Goal: Information Seeking & Learning: Learn about a topic

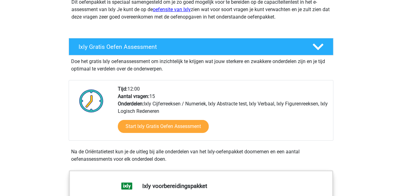
scroll to position [93, 0]
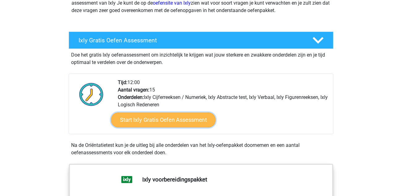
click at [151, 122] on link "Start Ixly Gratis Oefen Assessment" at bounding box center [163, 120] width 105 height 15
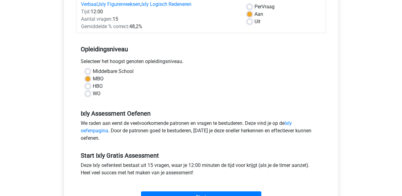
scroll to position [93, 0]
click at [97, 86] on label "HBO" at bounding box center [98, 85] width 10 height 7
click at [90, 86] on input "HBO" at bounding box center [87, 85] width 5 height 6
radio input "true"
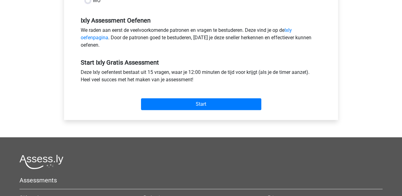
scroll to position [154, 0]
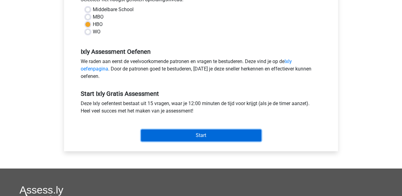
click at [200, 133] on input "Start" at bounding box center [201, 136] width 120 height 12
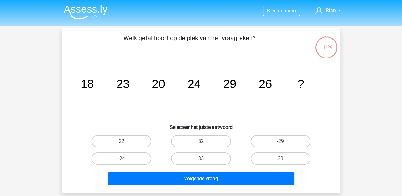
scroll to position [31, 0]
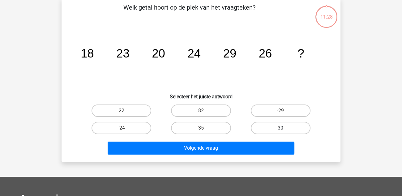
click at [289, 129] on label "30" at bounding box center [281, 128] width 60 height 12
click at [284, 129] on input "30" at bounding box center [282, 130] width 4 height 4
radio input "true"
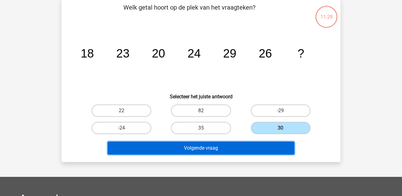
click at [254, 147] on button "Volgende vraag" at bounding box center [201, 148] width 187 height 13
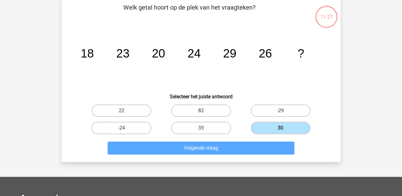
scroll to position [28, 0]
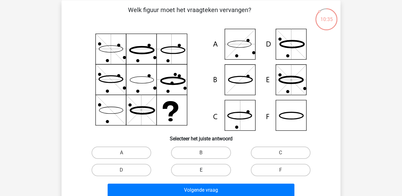
click at [206, 169] on label "E" at bounding box center [201, 170] width 60 height 12
click at [205, 170] on input "E" at bounding box center [203, 172] width 4 height 4
radio input "true"
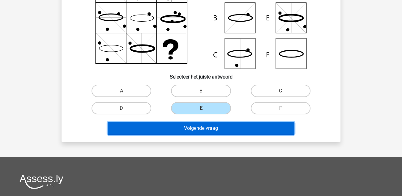
click at [213, 128] on button "Volgende vraag" at bounding box center [201, 128] width 187 height 13
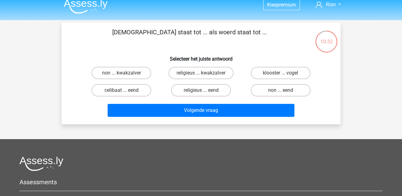
scroll to position [0, 0]
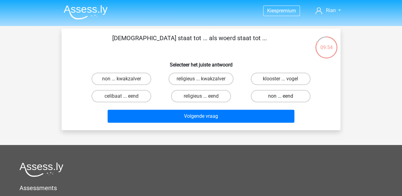
drag, startPoint x: 297, startPoint y: 96, endPoint x: 300, endPoint y: 96, distance: 3.4
click at [300, 96] on label "non ... eend" at bounding box center [281, 96] width 60 height 12
click at [284, 96] on input "non ... eend" at bounding box center [282, 98] width 4 height 4
radio input "true"
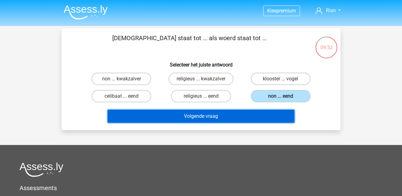
click at [234, 114] on button "Volgende vraag" at bounding box center [201, 116] width 187 height 13
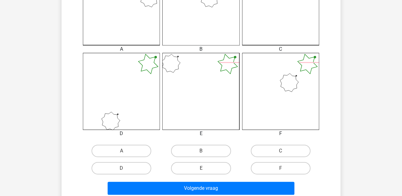
scroll to position [216, 0]
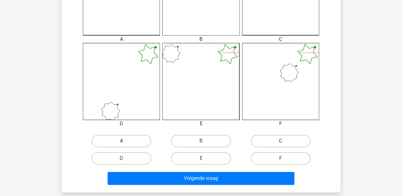
click at [133, 140] on label "A" at bounding box center [122, 141] width 60 height 12
click at [126, 141] on input "A" at bounding box center [124, 143] width 4 height 4
radio input "true"
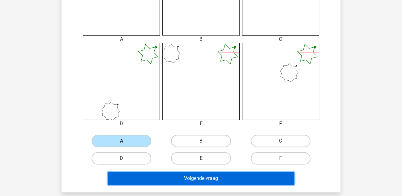
click at [210, 176] on button "Volgende vraag" at bounding box center [201, 178] width 187 height 13
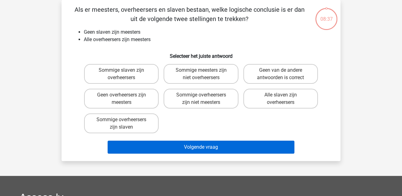
scroll to position [28, 0]
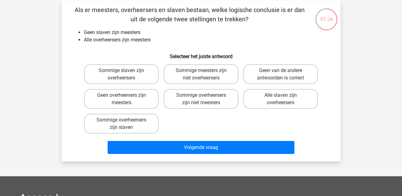
click at [203, 72] on input "Sommige meesters zijn niet overheersers" at bounding box center [203, 72] width 4 height 4
radio input "true"
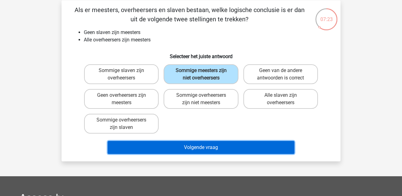
click at [203, 147] on button "Volgende vraag" at bounding box center [201, 147] width 187 height 13
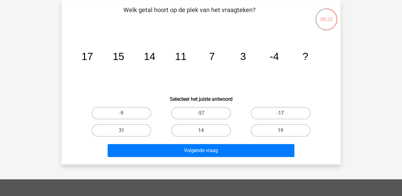
click at [264, 113] on label "-17" at bounding box center [281, 113] width 60 height 12
click at [280, 113] on input "-17" at bounding box center [282, 115] width 4 height 4
radio input "true"
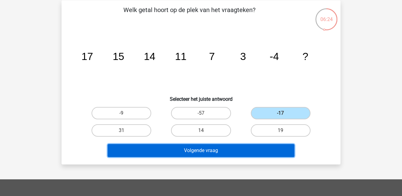
click at [246, 148] on button "Volgende vraag" at bounding box center [201, 150] width 187 height 13
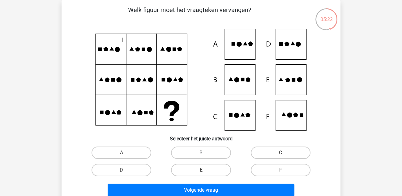
click at [194, 154] on label "B" at bounding box center [201, 153] width 60 height 12
click at [201, 154] on input "B" at bounding box center [203, 155] width 4 height 4
radio input "true"
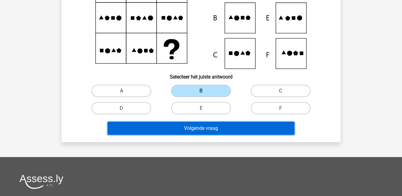
click at [199, 128] on button "Volgende vraag" at bounding box center [201, 128] width 187 height 13
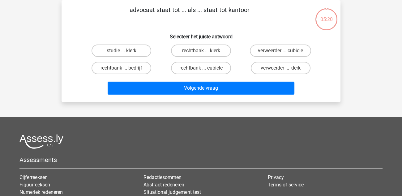
scroll to position [0, 0]
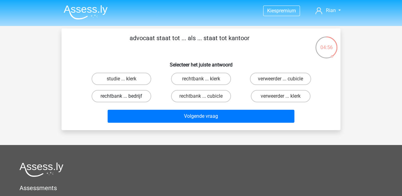
click at [116, 97] on label "rechtbank ... bedrijf" at bounding box center [122, 96] width 60 height 12
click at [122, 97] on input "rechtbank ... bedrijf" at bounding box center [124, 98] width 4 height 4
radio input "true"
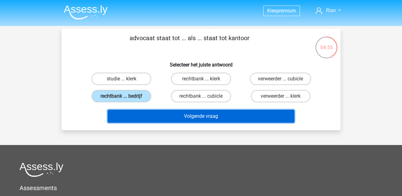
click at [231, 116] on button "Volgende vraag" at bounding box center [201, 116] width 187 height 13
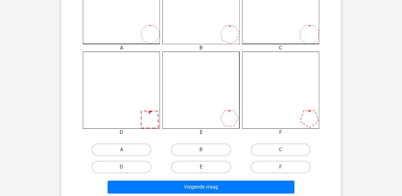
scroll to position [216, 0]
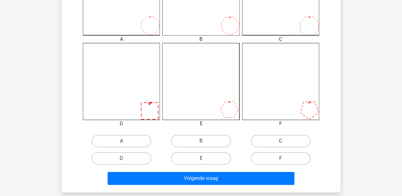
drag, startPoint x: 270, startPoint y: 141, endPoint x: 252, endPoint y: 143, distance: 17.8
click at [269, 142] on label "C" at bounding box center [281, 141] width 60 height 12
click at [280, 142] on input "C" at bounding box center [282, 143] width 4 height 4
radio input "true"
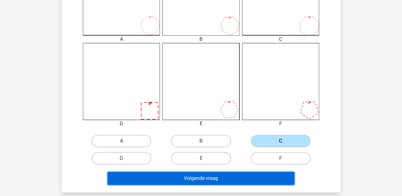
click at [217, 178] on button "Volgende vraag" at bounding box center [201, 178] width 187 height 13
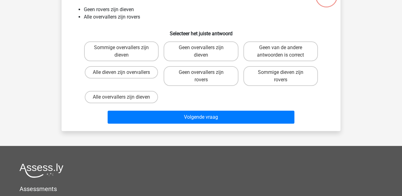
scroll to position [28, 0]
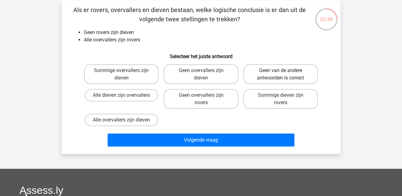
click at [298, 79] on label "Geen van de andere antwoorden is correct" at bounding box center [280, 74] width 75 height 20
click at [284, 75] on input "Geen van de andere antwoorden is correct" at bounding box center [282, 72] width 4 height 4
radio input "true"
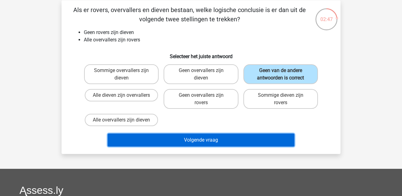
click at [219, 140] on button "Volgende vraag" at bounding box center [201, 140] width 187 height 13
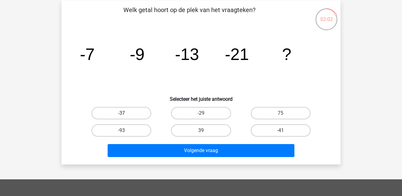
click at [133, 114] on label "-37" at bounding box center [122, 113] width 60 height 12
click at [126, 114] on input "-37" at bounding box center [124, 115] width 4 height 4
radio input "true"
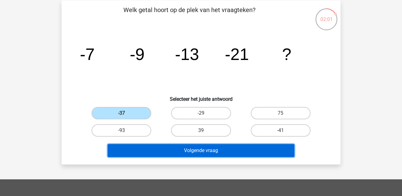
click at [189, 147] on button "Volgende vraag" at bounding box center [201, 150] width 187 height 13
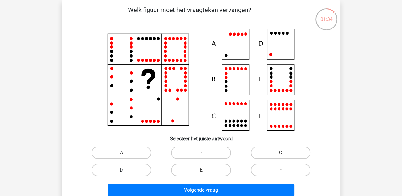
click at [135, 168] on label "D" at bounding box center [122, 170] width 60 height 12
click at [126, 170] on input "D" at bounding box center [124, 172] width 4 height 4
radio input "true"
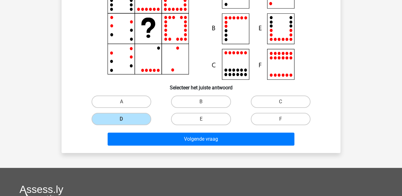
scroll to position [90, 0]
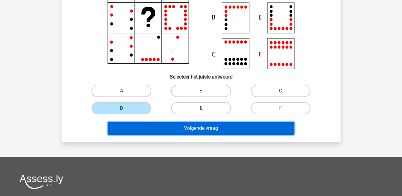
click at [229, 129] on button "Volgende vraag" at bounding box center [201, 128] width 187 height 13
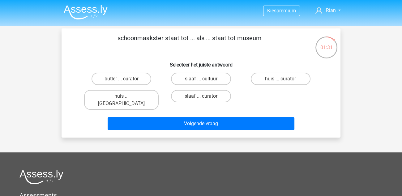
scroll to position [0, 0]
click at [287, 82] on label "huis ... curator" at bounding box center [281, 79] width 60 height 12
click at [284, 82] on input "huis ... curator" at bounding box center [282, 81] width 4 height 4
radio input "true"
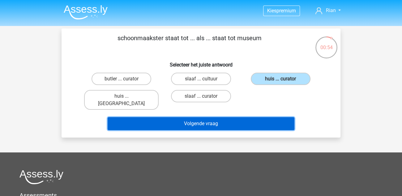
click at [253, 117] on button "Volgende vraag" at bounding box center [201, 123] width 187 height 13
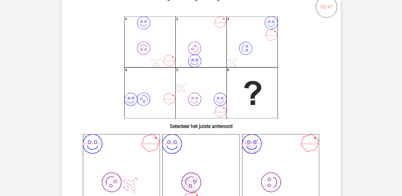
scroll to position [31, 0]
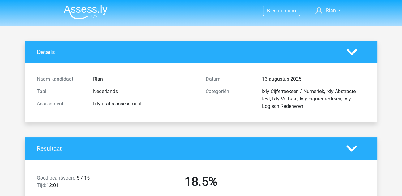
click at [77, 11] on img at bounding box center [86, 12] width 44 height 15
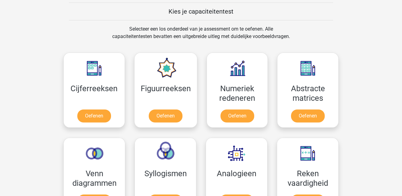
scroll to position [247, 0]
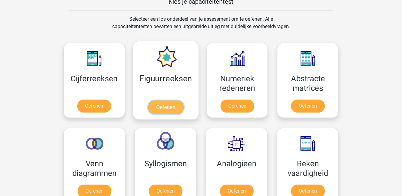
click at [163, 104] on link "Oefenen" at bounding box center [165, 107] width 35 height 14
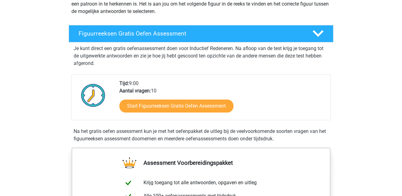
scroll to position [93, 0]
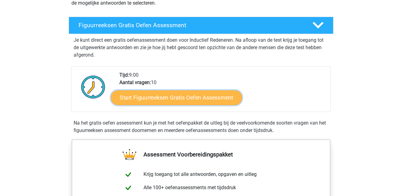
click at [172, 99] on link "Start Figuurreeksen Gratis Oefen Assessment" at bounding box center [176, 97] width 131 height 15
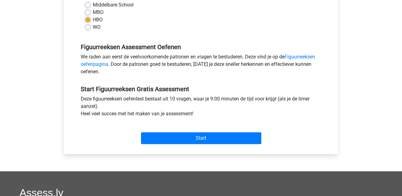
scroll to position [154, 0]
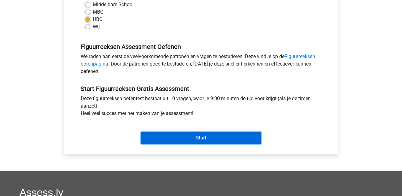
click at [218, 137] on input "Start" at bounding box center [201, 138] width 120 height 12
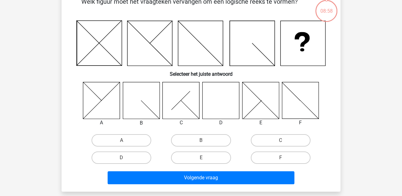
scroll to position [31, 0]
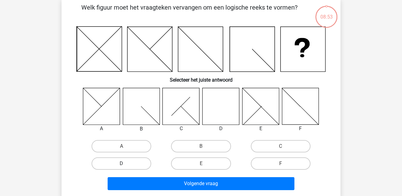
click at [113, 164] on label "D" at bounding box center [122, 163] width 60 height 12
click at [122, 164] on input "D" at bounding box center [124, 166] width 4 height 4
radio input "true"
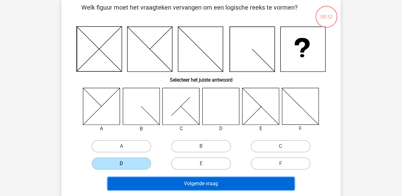
click at [207, 180] on button "Volgende vraag" at bounding box center [201, 183] width 187 height 13
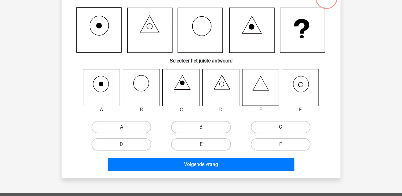
scroll to position [59, 0]
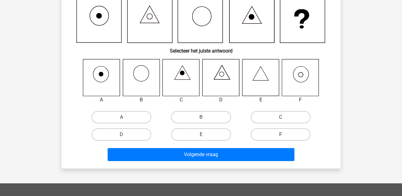
click at [271, 135] on label "F" at bounding box center [281, 134] width 60 height 12
click at [280, 135] on input "F" at bounding box center [282, 137] width 4 height 4
radio input "true"
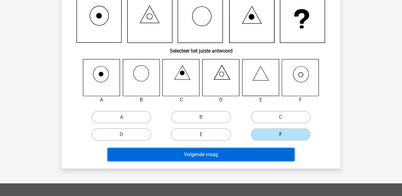
click at [242, 157] on button "Volgende vraag" at bounding box center [201, 154] width 187 height 13
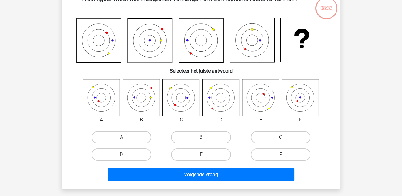
scroll to position [28, 0]
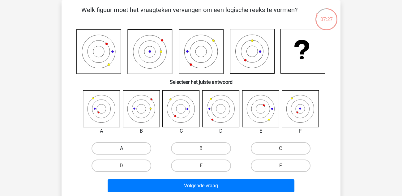
click at [121, 146] on label "A" at bounding box center [122, 148] width 60 height 12
click at [122, 148] on input "A" at bounding box center [124, 150] width 4 height 4
radio input "true"
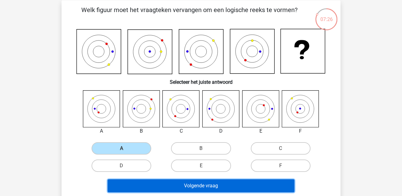
click at [206, 185] on button "Volgende vraag" at bounding box center [201, 185] width 187 height 13
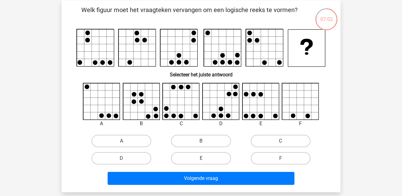
click at [201, 159] on input "E" at bounding box center [203, 160] width 4 height 4
radio input "true"
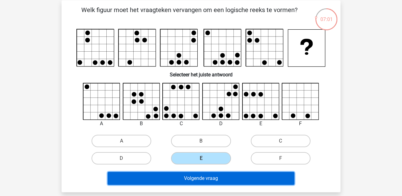
click at [212, 181] on button "Volgende vraag" at bounding box center [201, 178] width 187 height 13
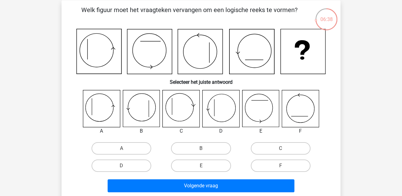
click at [123, 149] on input "A" at bounding box center [124, 150] width 4 height 4
radio input "true"
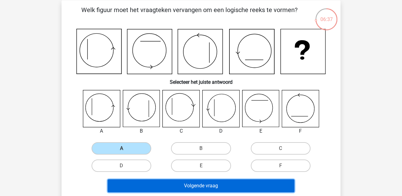
click at [196, 189] on button "Volgende vraag" at bounding box center [201, 185] width 187 height 13
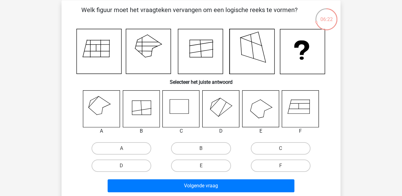
click at [103, 113] on icon at bounding box center [101, 108] width 37 height 37
click at [117, 148] on label "A" at bounding box center [122, 148] width 60 height 12
click at [122, 148] on input "A" at bounding box center [124, 150] width 4 height 4
radio input "true"
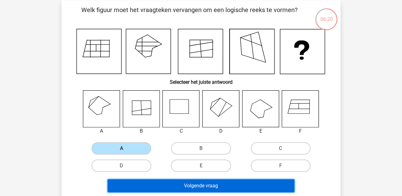
click at [193, 188] on button "Volgende vraag" at bounding box center [201, 185] width 187 height 13
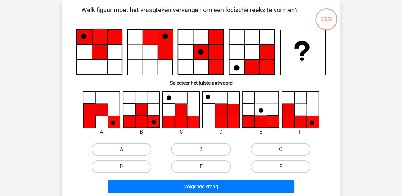
click at [214, 148] on label "B" at bounding box center [201, 149] width 60 height 12
click at [205, 149] on input "B" at bounding box center [203, 151] width 4 height 4
radio input "true"
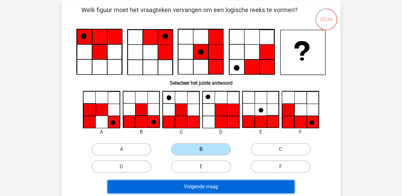
click at [221, 183] on button "Volgende vraag" at bounding box center [201, 186] width 187 height 13
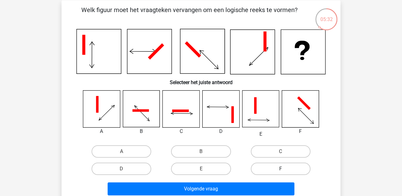
click at [277, 170] on label "F" at bounding box center [281, 169] width 60 height 12
click at [280, 170] on input "F" at bounding box center [282, 171] width 4 height 4
radio input "true"
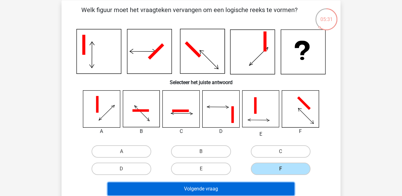
click at [243, 188] on button "Volgende vraag" at bounding box center [201, 188] width 187 height 13
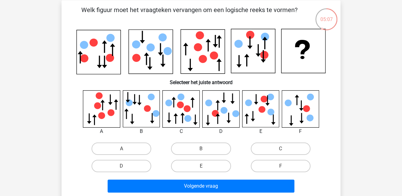
click at [281, 151] on input "C" at bounding box center [282, 151] width 4 height 4
radio input "true"
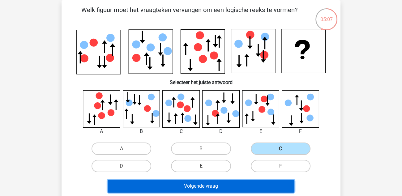
click at [236, 186] on button "Volgende vraag" at bounding box center [201, 186] width 187 height 13
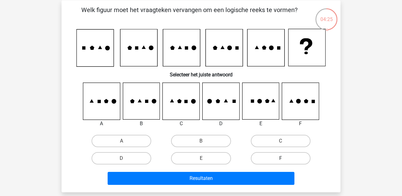
click at [289, 161] on label "F" at bounding box center [281, 158] width 60 height 12
click at [284, 161] on input "F" at bounding box center [282, 160] width 4 height 4
radio input "true"
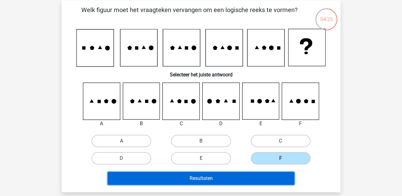
click at [247, 179] on button "Resultaten" at bounding box center [201, 178] width 187 height 13
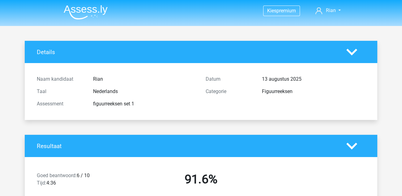
click at [93, 13] on img at bounding box center [86, 12] width 44 height 15
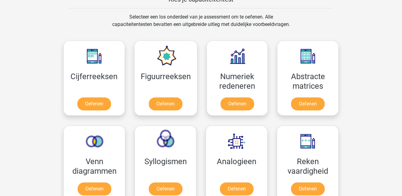
scroll to position [278, 0]
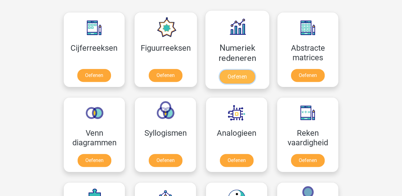
click at [231, 76] on link "Oefenen" at bounding box center [237, 77] width 35 height 14
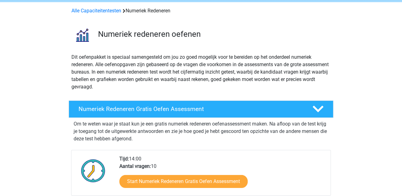
scroll to position [93, 0]
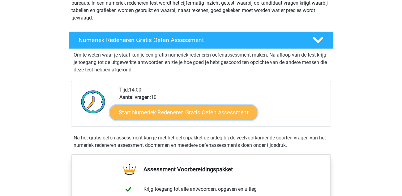
click at [175, 109] on link "Start Numeriek Redeneren Gratis Oefen Assessment" at bounding box center [183, 112] width 147 height 15
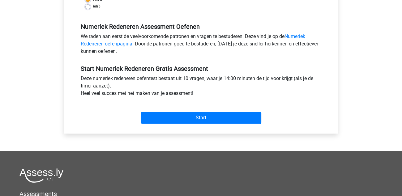
scroll to position [186, 0]
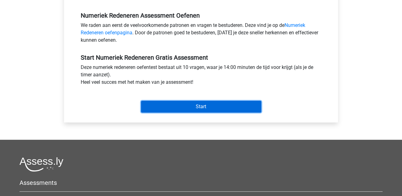
drag, startPoint x: 207, startPoint y: 109, endPoint x: 194, endPoint y: 116, distance: 14.7
click at [203, 120] on div "Categorie: Numeriek Redeneren Tijd: 14:00 Aantal vragen: 10 Gemiddelde % correc…" at bounding box center [201, 4] width 265 height 235
click at [195, 108] on input "Start" at bounding box center [201, 107] width 120 height 12
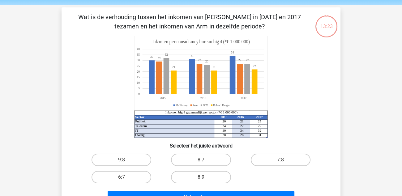
scroll to position [31, 0]
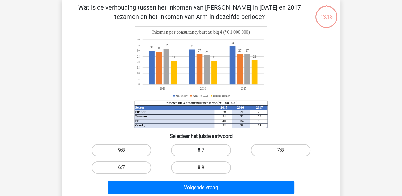
click at [183, 148] on label "8:7" at bounding box center [201, 150] width 60 height 12
click at [201, 150] on input "8:7" at bounding box center [203, 152] width 4 height 4
radio input "true"
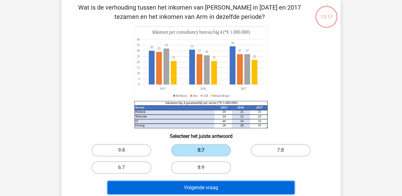
click at [203, 185] on button "Volgende vraag" at bounding box center [201, 187] width 187 height 13
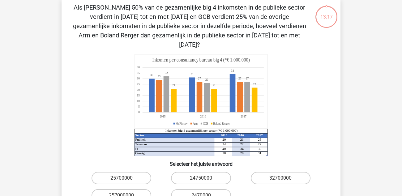
scroll to position [28, 0]
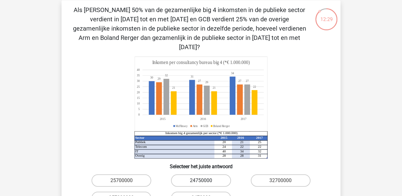
click at [200, 174] on label "24750000" at bounding box center [201, 180] width 60 height 12
click at [201, 181] on input "24750000" at bounding box center [203, 183] width 4 height 4
radio input "true"
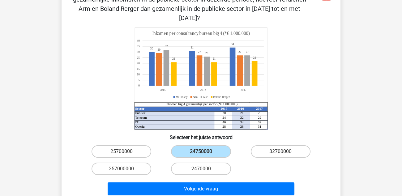
scroll to position [90, 0]
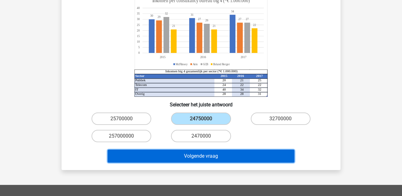
click at [228, 150] on button "Volgende vraag" at bounding box center [201, 156] width 187 height 13
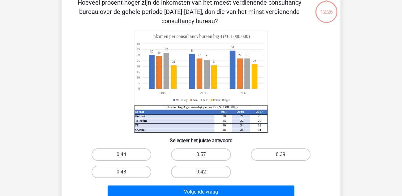
scroll to position [28, 0]
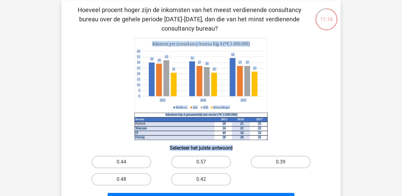
drag, startPoint x: 223, startPoint y: 123, endPoint x: 260, endPoint y: 140, distance: 41.1
click at [260, 140] on div "Hoeveel procent hoger zijn de inkomsten van het meest verdienende consultancy b…" at bounding box center [201, 106] width 274 height 203
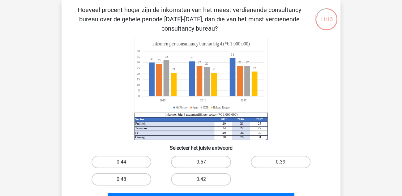
click at [296, 126] on icon "Sector 2015 2016 2017 Publiek 20 21 25 Telecom 24 22 22 IT 40 34 32 Overig 28 2…" at bounding box center [200, 89] width 249 height 102
click at [270, 160] on label "0.39" at bounding box center [281, 162] width 60 height 12
click at [280, 162] on input "0.39" at bounding box center [282, 164] width 4 height 4
radio input "true"
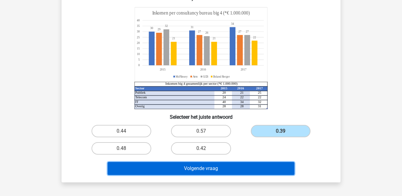
click at [211, 169] on button "Volgende vraag" at bounding box center [201, 168] width 187 height 13
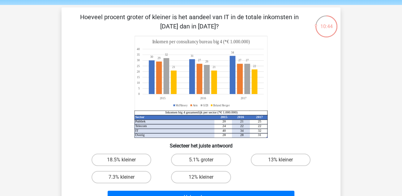
scroll to position [31, 0]
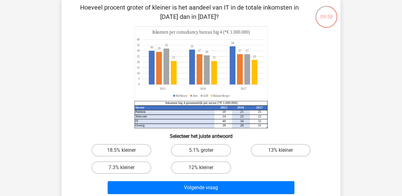
click at [202, 152] on input "5.1% groter" at bounding box center [203, 152] width 4 height 4
radio input "true"
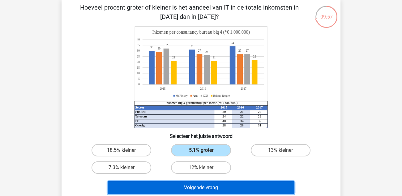
click at [205, 186] on button "Volgende vraag" at bounding box center [201, 187] width 187 height 13
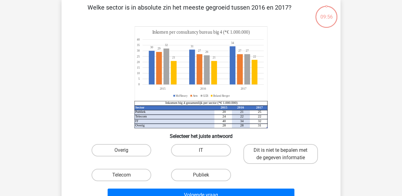
scroll to position [28, 0]
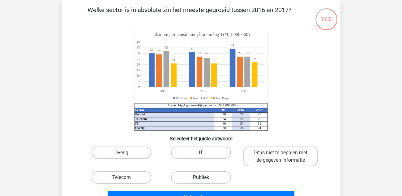
click at [199, 176] on label "Publiek" at bounding box center [201, 177] width 60 height 12
click at [201, 177] on input "Publiek" at bounding box center [203, 179] width 4 height 4
radio input "true"
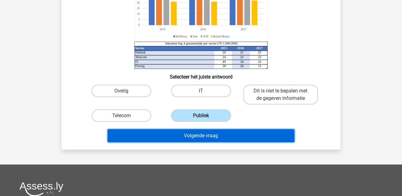
click at [213, 138] on button "Volgende vraag" at bounding box center [201, 135] width 187 height 13
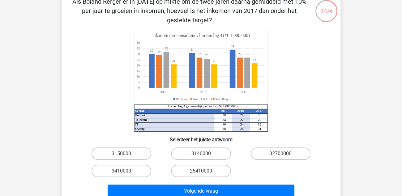
scroll to position [62, 0]
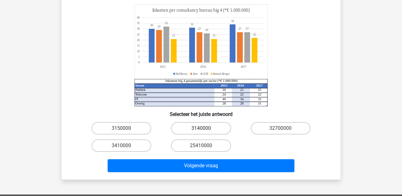
click at [196, 130] on label "3140000" at bounding box center [201, 128] width 60 height 12
click at [201, 130] on input "3140000" at bounding box center [203, 130] width 4 height 4
radio input "true"
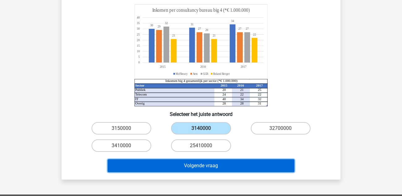
click at [208, 168] on button "Volgende vraag" at bounding box center [201, 165] width 187 height 13
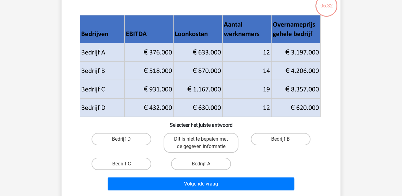
scroll to position [28, 0]
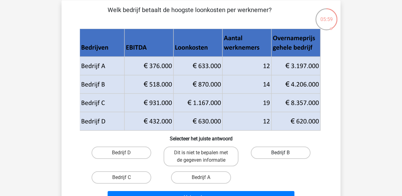
click at [268, 152] on label "Bedrijf B" at bounding box center [281, 153] width 60 height 12
click at [280, 153] on input "Bedrijf B" at bounding box center [282, 155] width 4 height 4
radio input "true"
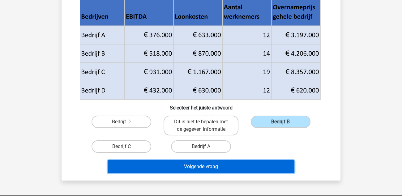
click at [233, 169] on button "Volgende vraag" at bounding box center [201, 166] width 187 height 13
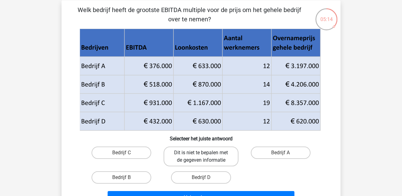
click at [210, 153] on label "Dit is niet te bepalen met de gegeven informatie" at bounding box center [201, 157] width 75 height 20
click at [205, 153] on input "Dit is niet te bepalen met de gegeven informatie" at bounding box center [203, 155] width 4 height 4
radio input "true"
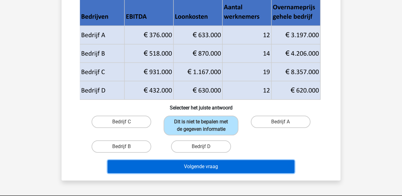
click at [256, 167] on button "Volgende vraag" at bounding box center [201, 166] width 187 height 13
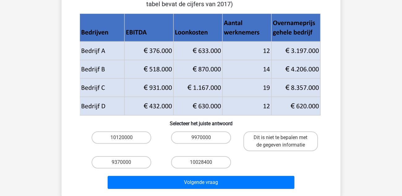
scroll to position [93, 0]
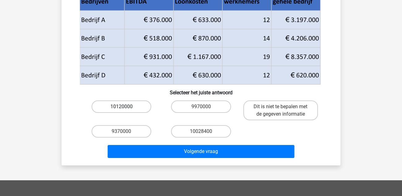
click at [130, 106] on label "10120000" at bounding box center [122, 106] width 60 height 12
click at [126, 107] on input "10120000" at bounding box center [124, 109] width 4 height 4
radio input "true"
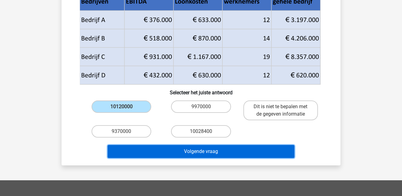
click at [202, 152] on button "Volgende vraag" at bounding box center [201, 151] width 187 height 13
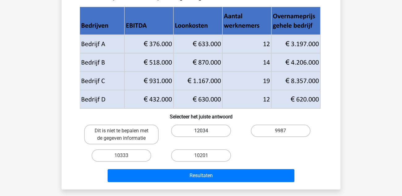
scroll to position [59, 0]
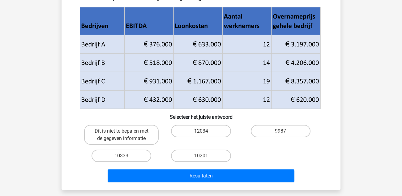
click at [202, 134] on input "12034" at bounding box center [203, 133] width 4 height 4
radio input "true"
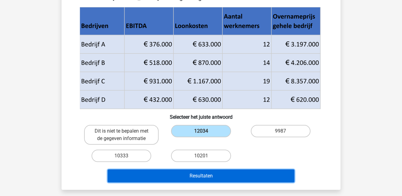
click at [213, 177] on button "Resultaten" at bounding box center [201, 175] width 187 height 13
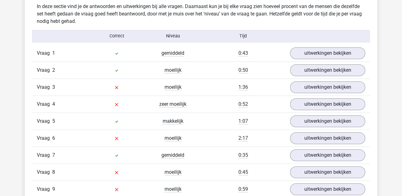
scroll to position [525, 0]
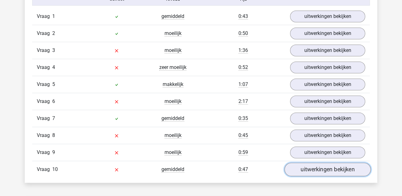
click at [303, 167] on link "uitwerkingen bekijken" at bounding box center [327, 170] width 86 height 14
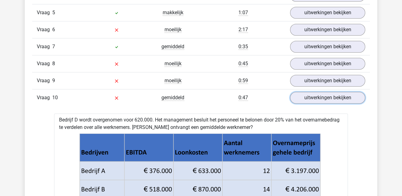
scroll to position [587, 0]
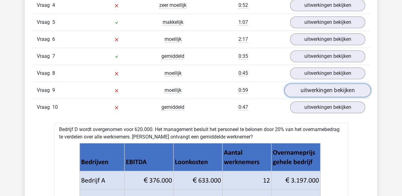
click at [308, 88] on link "uitwerkingen bekijken" at bounding box center [327, 90] width 86 height 14
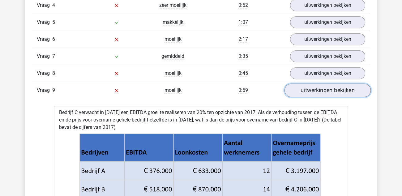
click at [291, 88] on link "uitwerkingen bekijken" at bounding box center [327, 90] width 86 height 14
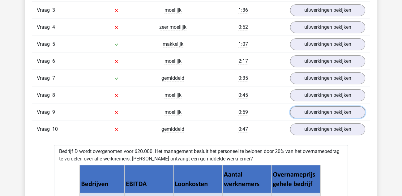
scroll to position [557, 0]
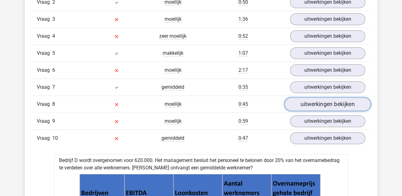
click at [305, 105] on link "uitwerkingen bekijken" at bounding box center [327, 104] width 86 height 14
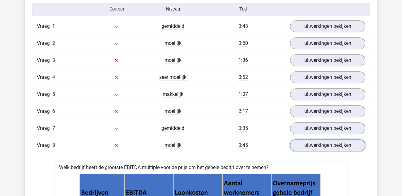
scroll to position [495, 0]
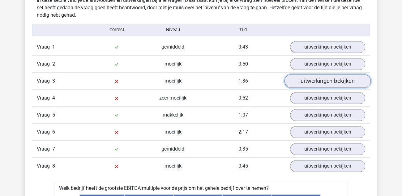
click at [299, 83] on link "uitwerkingen bekijken" at bounding box center [327, 81] width 86 height 14
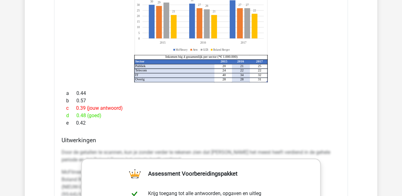
scroll to position [587, 0]
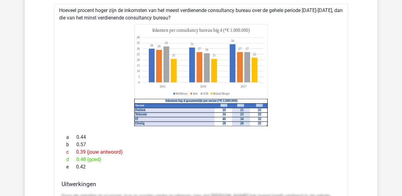
drag, startPoint x: 220, startPoint y: 107, endPoint x: 261, endPoint y: 106, distance: 41.1
click at [261, 106] on icon "Sector 2015 2016 2017 Publiek 20 21 25 Telecom 24 22 22 IT 40 34 32 Overig 28 2…" at bounding box center [201, 75] width 274 height 102
click at [295, 108] on icon "Sector 2015 2016 2017 Publiek 20 21 25 Telecom 24 22 22 IT 40 34 32 Overig 28 2…" at bounding box center [201, 75] width 274 height 102
click at [290, 119] on icon "Sector 2015 2016 2017 Publiek 20 21 25 Telecom 24 22 22 IT 40 34 32 Overig 28 2…" at bounding box center [201, 75] width 274 height 102
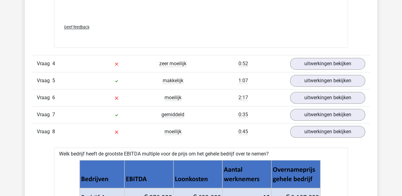
scroll to position [959, 0]
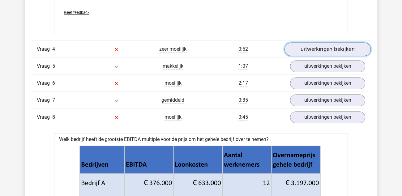
click at [308, 51] on link "uitwerkingen bekijken" at bounding box center [327, 49] width 86 height 14
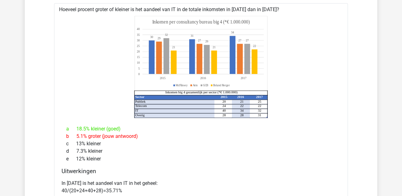
scroll to position [1020, 0]
drag, startPoint x: 265, startPoint y: 99, endPoint x: 247, endPoint y: 98, distance: 17.4
click at [247, 98] on icon "Sector 2015 2016 2017 Publiek 20 21 25 Telecom 24 22 22 IT 40 34 32 Overig 28 2…" at bounding box center [201, 67] width 274 height 102
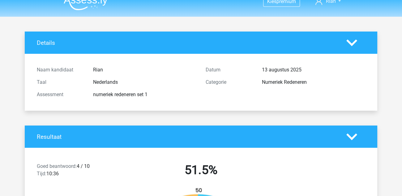
scroll to position [0, 0]
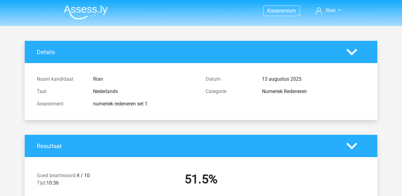
click at [91, 11] on img at bounding box center [86, 12] width 44 height 15
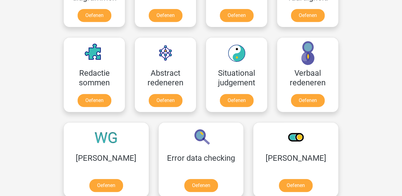
scroll to position [433, 0]
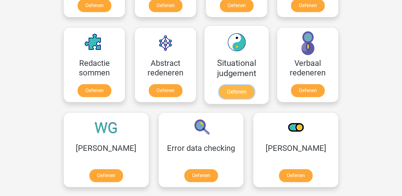
click at [246, 93] on link "Oefenen" at bounding box center [236, 92] width 35 height 14
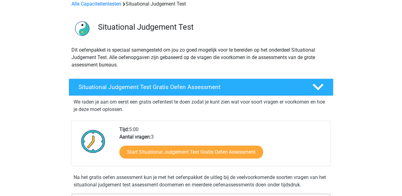
scroll to position [62, 0]
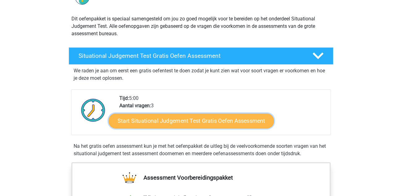
click at [190, 121] on link "Start Situational Judgement Test Gratis Oefen Assessment" at bounding box center [191, 120] width 165 height 15
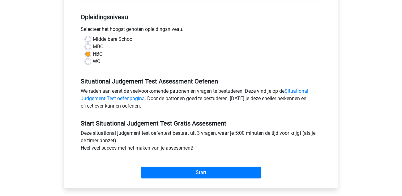
scroll to position [124, 0]
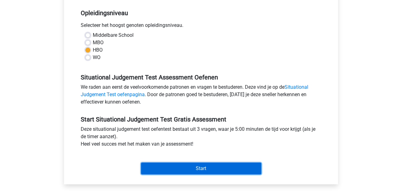
click at [200, 166] on input "Start" at bounding box center [201, 169] width 120 height 12
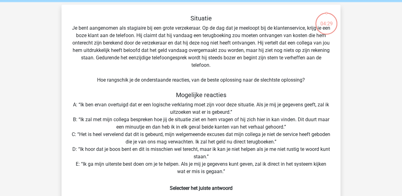
scroll to position [62, 0]
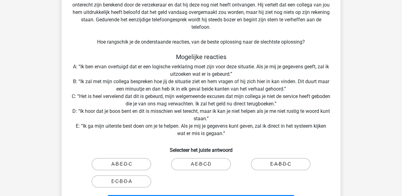
click at [278, 162] on label "E-A-B-D-C" at bounding box center [281, 164] width 60 height 12
click at [280, 164] on input "E-A-B-D-C" at bounding box center [282, 166] width 4 height 4
radio input "true"
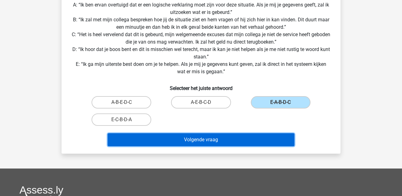
click at [207, 138] on button "Volgende vraag" at bounding box center [201, 139] width 187 height 13
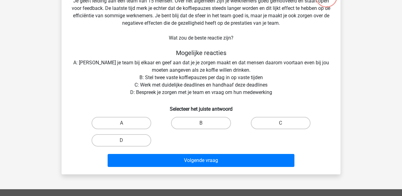
scroll to position [28, 0]
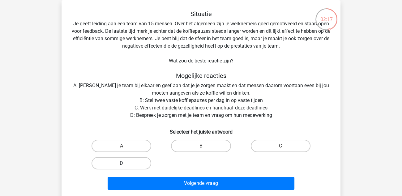
click at [134, 158] on label "D" at bounding box center [122, 163] width 60 height 12
click at [126, 163] on input "D" at bounding box center [124, 165] width 4 height 4
radio input "true"
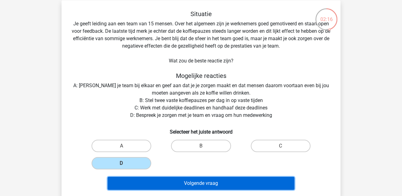
click at [209, 184] on button "Volgende vraag" at bounding box center [201, 183] width 187 height 13
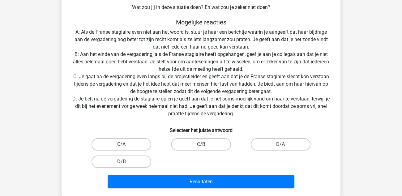
scroll to position [121, 0]
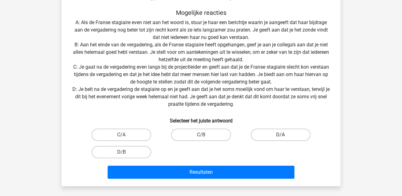
click at [297, 135] on label "D/A" at bounding box center [281, 135] width 60 height 12
click at [284, 135] on input "D/A" at bounding box center [282, 137] width 4 height 4
radio input "true"
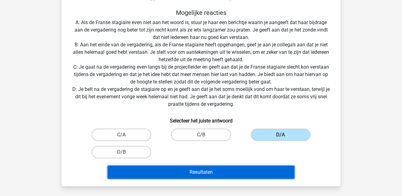
click at [251, 168] on button "Resultaten" at bounding box center [201, 172] width 187 height 13
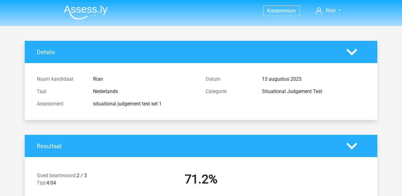
click at [82, 16] on img at bounding box center [86, 12] width 44 height 15
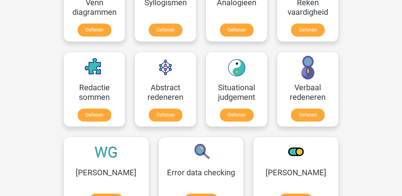
scroll to position [402, 0]
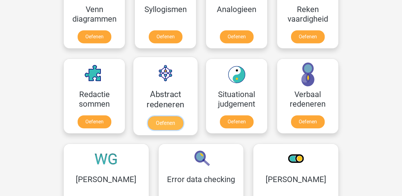
click at [158, 121] on link "Oefenen" at bounding box center [165, 123] width 35 height 14
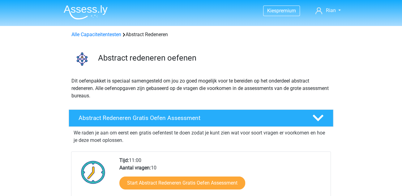
scroll to position [62, 0]
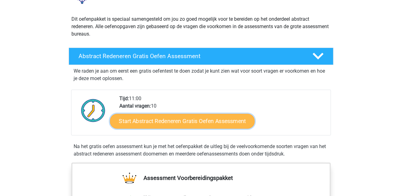
click at [163, 125] on link "Start Abstract Redeneren Gratis Oefen Assessment" at bounding box center [182, 120] width 145 height 15
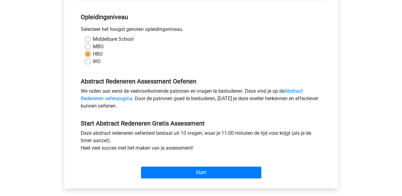
scroll to position [124, 0]
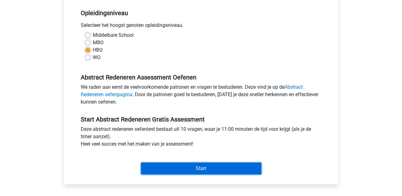
click at [207, 167] on input "Start" at bounding box center [201, 169] width 120 height 12
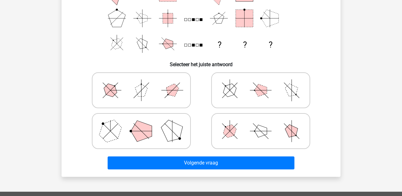
scroll to position [93, 0]
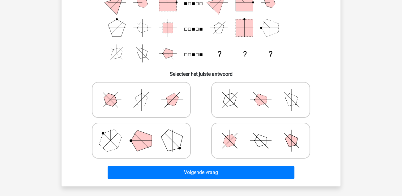
click at [115, 149] on icon at bounding box center [141, 140] width 93 height 31
click at [141, 133] on input "radio" at bounding box center [143, 131] width 4 height 4
radio input "true"
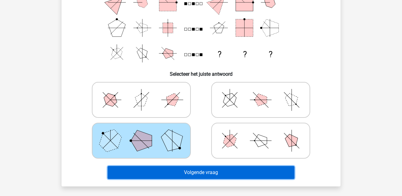
click at [208, 173] on button "Volgende vraag" at bounding box center [201, 172] width 187 height 13
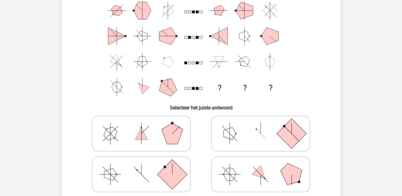
scroll to position [121, 0]
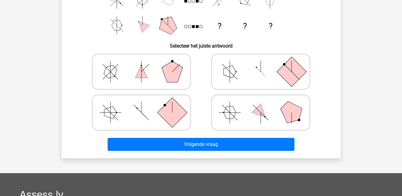
click at [221, 88] on label at bounding box center [260, 72] width 99 height 36
click at [261, 64] on input "radio" at bounding box center [263, 62] width 4 height 4
radio input "true"
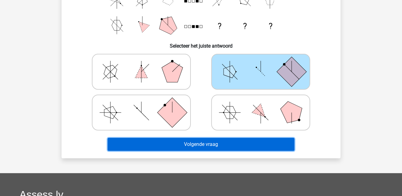
click at [207, 143] on button "Volgende vraag" at bounding box center [201, 144] width 187 height 13
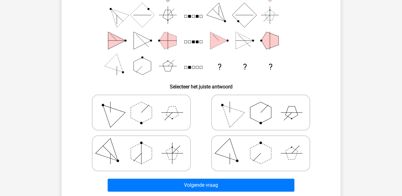
scroll to position [90, 0]
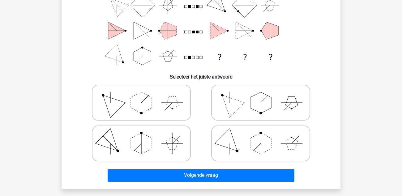
click at [130, 139] on icon at bounding box center [141, 143] width 93 height 31
click at [141, 136] on input "radio" at bounding box center [143, 134] width 4 height 4
radio input "true"
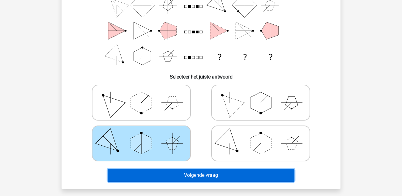
click at [189, 169] on button "Volgende vraag" at bounding box center [201, 175] width 187 height 13
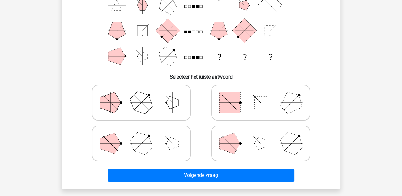
click at [279, 149] on icon at bounding box center [260, 143] width 93 height 31
click at [265, 136] on input "radio" at bounding box center [263, 134] width 4 height 4
radio input "true"
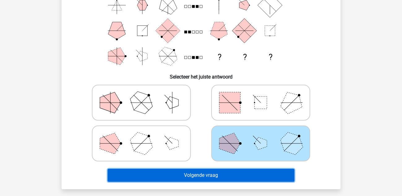
click at [246, 174] on button "Volgende vraag" at bounding box center [201, 175] width 187 height 13
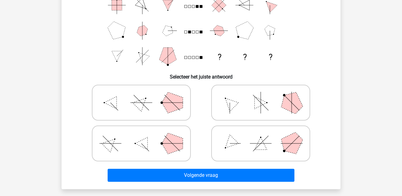
click at [166, 104] on polygon at bounding box center [172, 102] width 21 height 21
click at [145, 95] on input "radio" at bounding box center [143, 93] width 4 height 4
radio input "true"
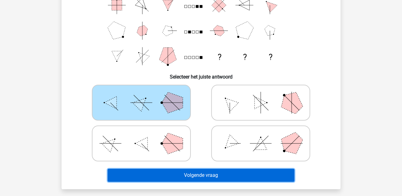
click at [217, 178] on button "Volgende vraag" at bounding box center [201, 175] width 187 height 13
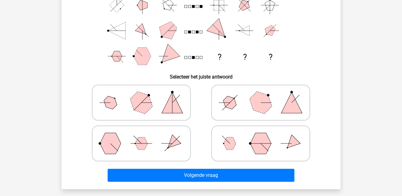
click at [288, 106] on polygon at bounding box center [291, 102] width 21 height 21
click at [265, 95] on input "radio" at bounding box center [263, 93] width 4 height 4
radio input "true"
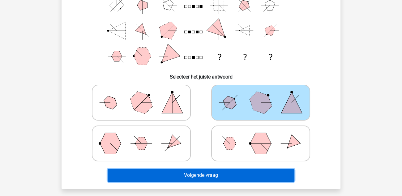
click at [235, 176] on button "Volgende vraag" at bounding box center [201, 175] width 187 height 13
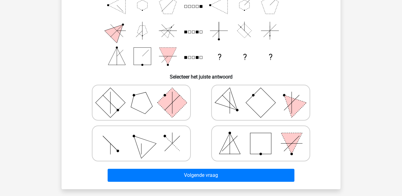
click at [264, 147] on rect at bounding box center [260, 143] width 21 height 21
click at [264, 136] on input "radio" at bounding box center [263, 134] width 4 height 4
radio input "true"
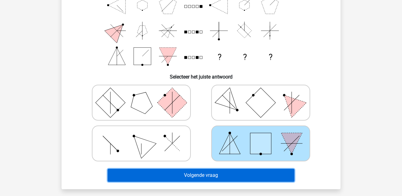
click at [251, 172] on button "Volgende vraag" at bounding box center [201, 175] width 187 height 13
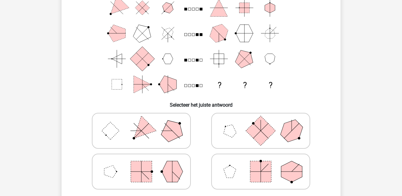
scroll to position [124, 0]
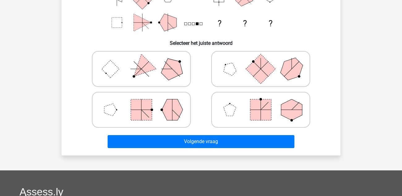
click at [146, 109] on rect at bounding box center [141, 109] width 21 height 21
click at [145, 102] on input "radio" at bounding box center [143, 100] width 4 height 4
radio input "true"
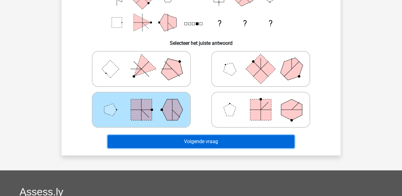
click at [194, 142] on button "Volgende vraag" at bounding box center [201, 141] width 187 height 13
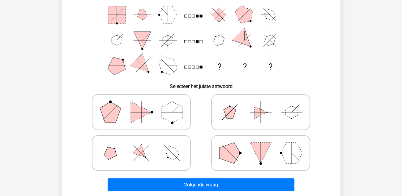
scroll to position [90, 0]
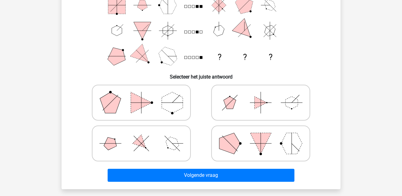
click at [255, 152] on icon at bounding box center [260, 143] width 93 height 31
click at [261, 136] on input "radio" at bounding box center [263, 134] width 4 height 4
radio input "true"
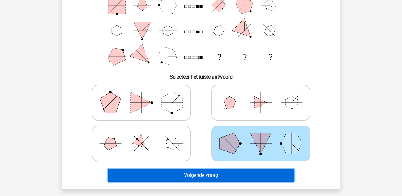
click at [243, 171] on button "Volgende vraag" at bounding box center [201, 175] width 187 height 13
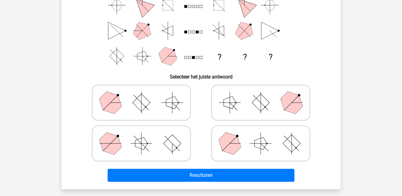
click at [256, 152] on icon at bounding box center [260, 143] width 93 height 31
click at [261, 136] on input "radio" at bounding box center [263, 134] width 4 height 4
radio input "true"
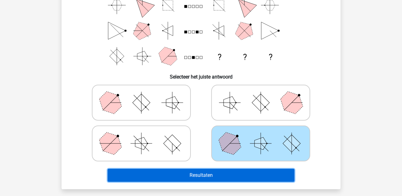
click at [242, 178] on button "Resultaten" at bounding box center [201, 175] width 187 height 13
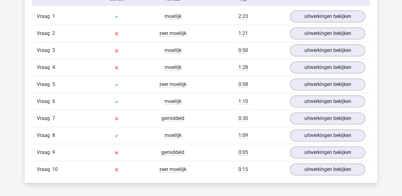
scroll to position [557, 0]
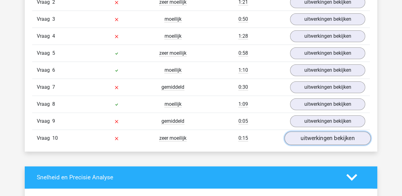
click at [318, 137] on link "uitwerkingen bekijken" at bounding box center [327, 138] width 86 height 14
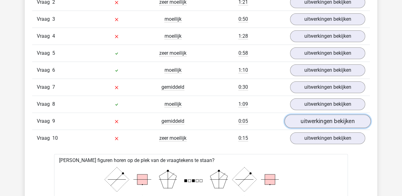
click at [323, 119] on link "uitwerkingen bekijken" at bounding box center [327, 121] width 86 height 14
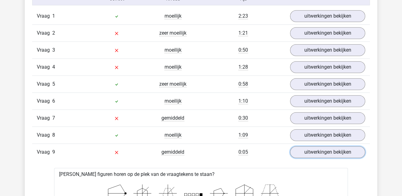
scroll to position [525, 0]
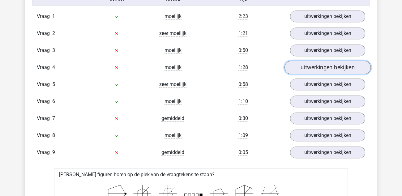
click at [326, 66] on link "uitwerkingen bekijken" at bounding box center [327, 68] width 86 height 14
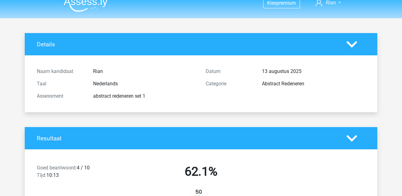
scroll to position [0, 0]
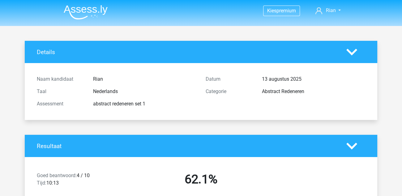
click at [82, 13] on img at bounding box center [86, 12] width 44 height 15
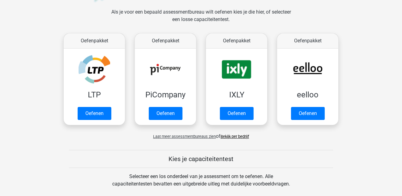
scroll to position [93, 0]
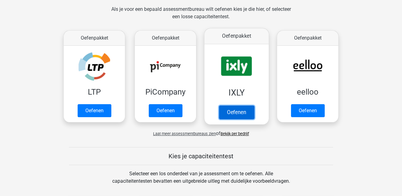
click at [240, 112] on link "Oefenen" at bounding box center [236, 112] width 35 height 14
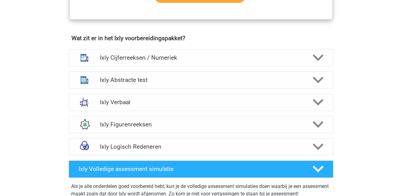
scroll to position [371, 0]
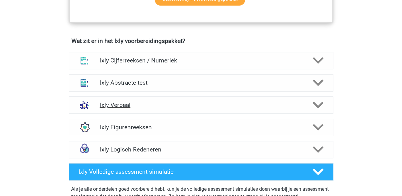
click at [216, 110] on div "Ixly Verbaal" at bounding box center [201, 104] width 265 height 17
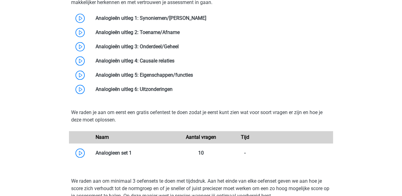
scroll to position [557, 0]
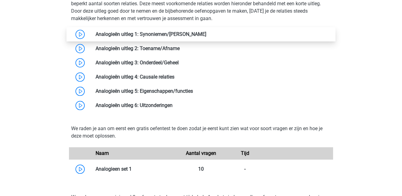
click at [206, 34] on link at bounding box center [206, 34] width 0 height 6
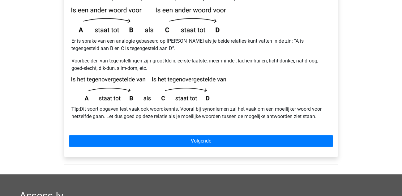
scroll to position [154, 0]
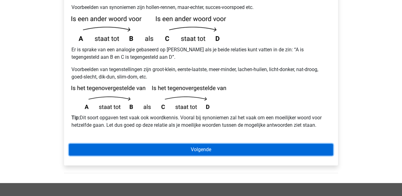
click at [211, 144] on link "Volgende" at bounding box center [201, 150] width 264 height 12
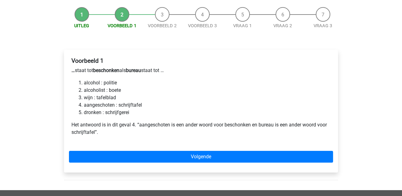
scroll to position [62, 0]
